Goal: Information Seeking & Learning: Learn about a topic

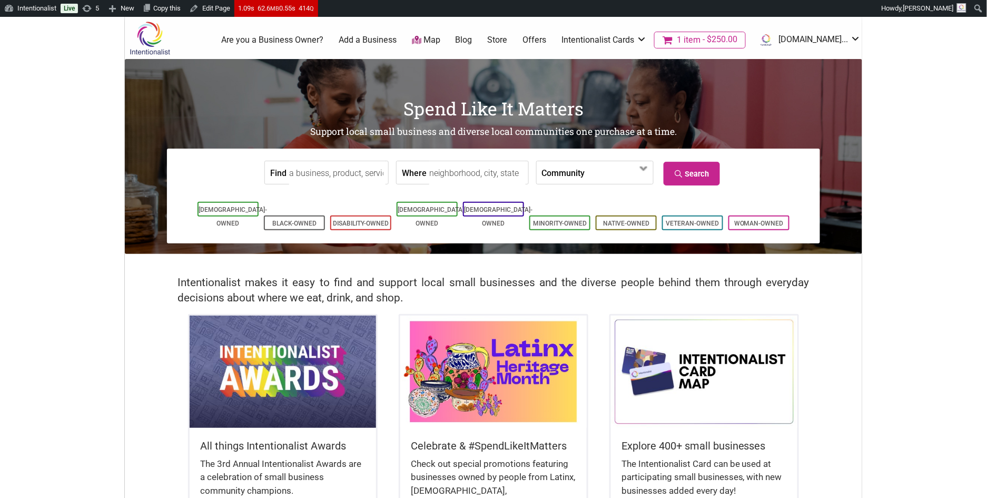
click at [308, 170] on input "Find" at bounding box center [337, 173] width 96 height 24
drag, startPoint x: 344, startPoint y: 171, endPoint x: 259, endPoint y: 165, distance: 85.5
click at [259, 165] on form "Find Sweet D'Licias Where Community Asian-Owned Black-Owned Disability-Owned Fa…" at bounding box center [493, 172] width 637 height 32
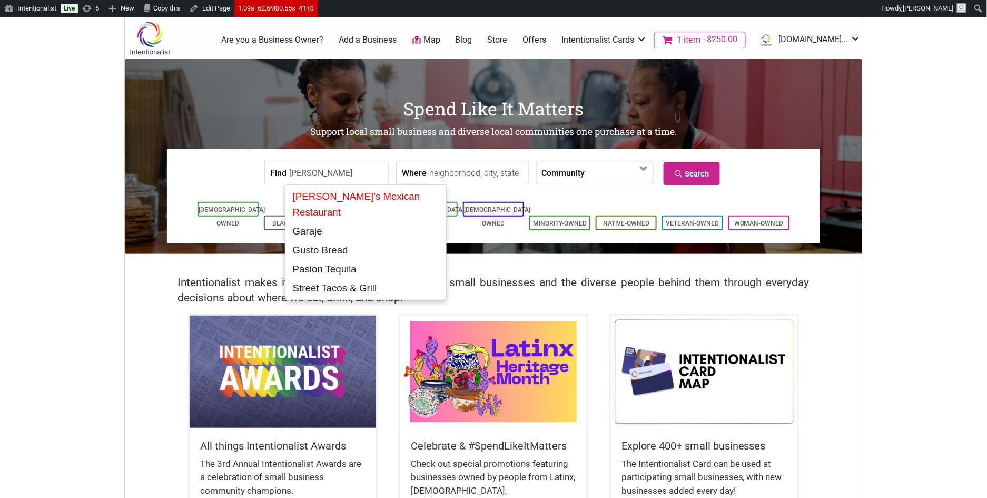
drag, startPoint x: 333, startPoint y: 185, endPoint x: 389, endPoint y: 193, distance: 56.3
click at [389, 193] on div "[PERSON_NAME]’s Mexican Restaurant" at bounding box center [366, 204] width 154 height 35
type input "[PERSON_NAME]’s Mexican Restaurant"
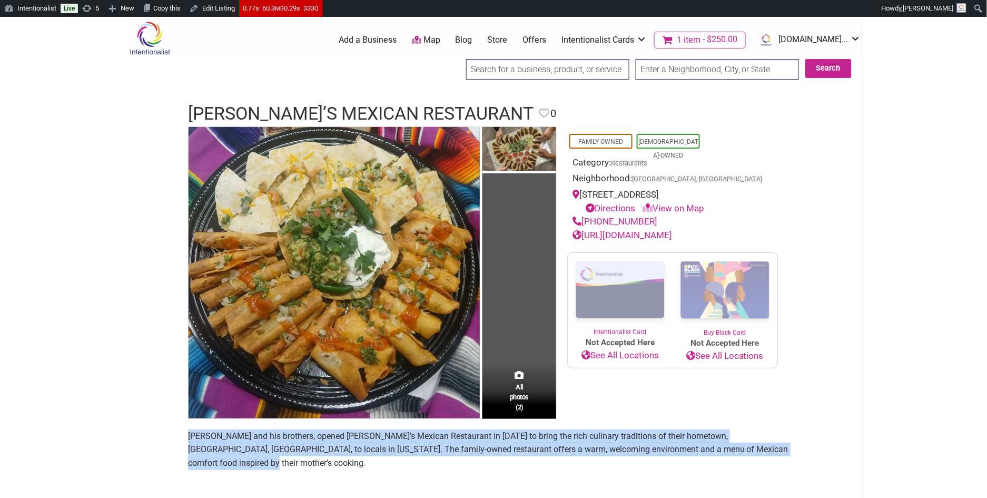
drag, startPoint x: 187, startPoint y: 434, endPoint x: 818, endPoint y: 454, distance: 630.6
copy span "[PERSON_NAME] and his brothers, opened [PERSON_NAME]’s Mexican Restaurant in [D…"
